Goal: Communication & Community: Participate in discussion

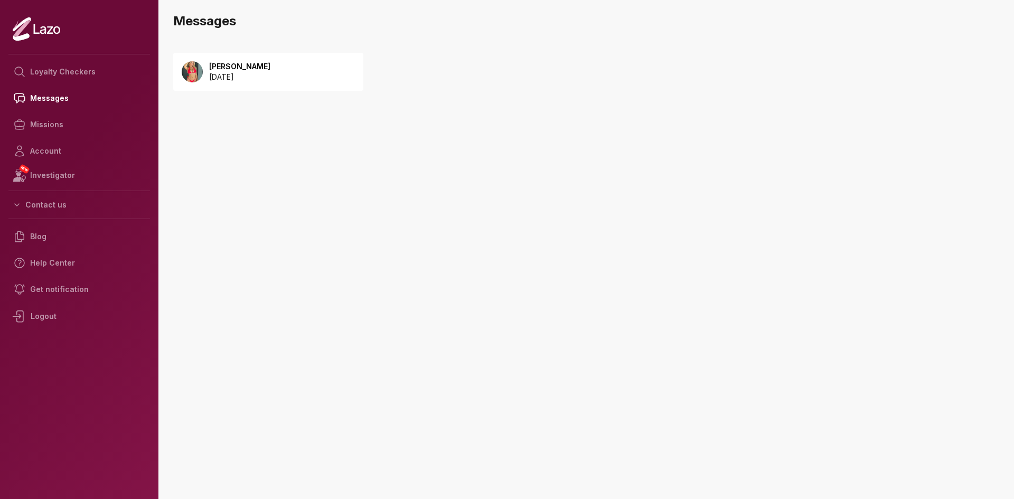
click at [241, 74] on p "[DATE]" at bounding box center [239, 77] width 61 height 11
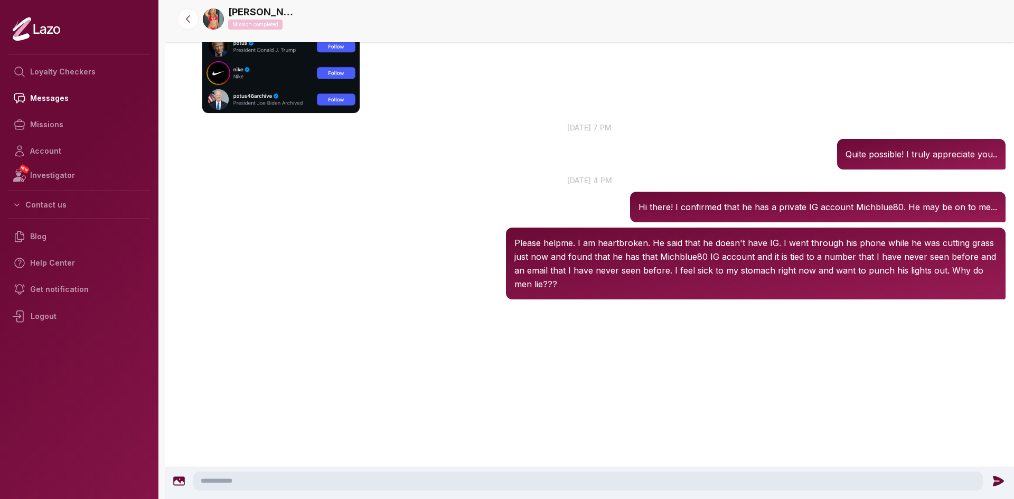
scroll to position [1601, 0]
click at [218, 481] on textarea at bounding box center [588, 481] width 790 height 19
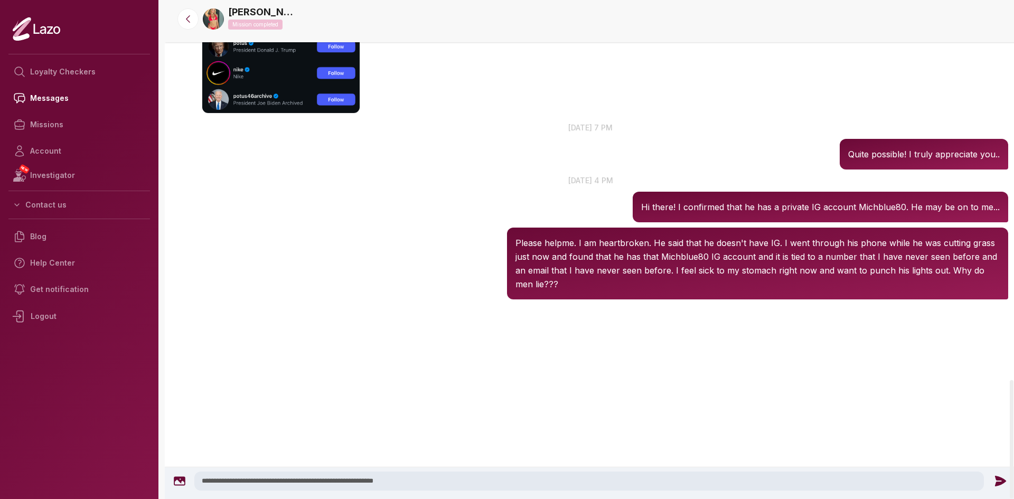
type textarea "**********"
click at [994, 481] on icon at bounding box center [1000, 481] width 14 height 14
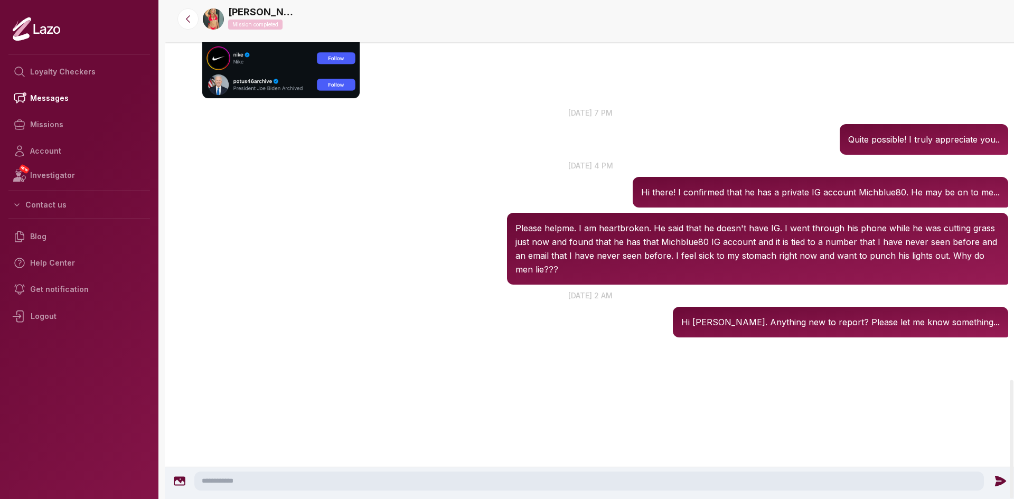
scroll to position [1541, 0]
